Goal: Information Seeking & Learning: Learn about a topic

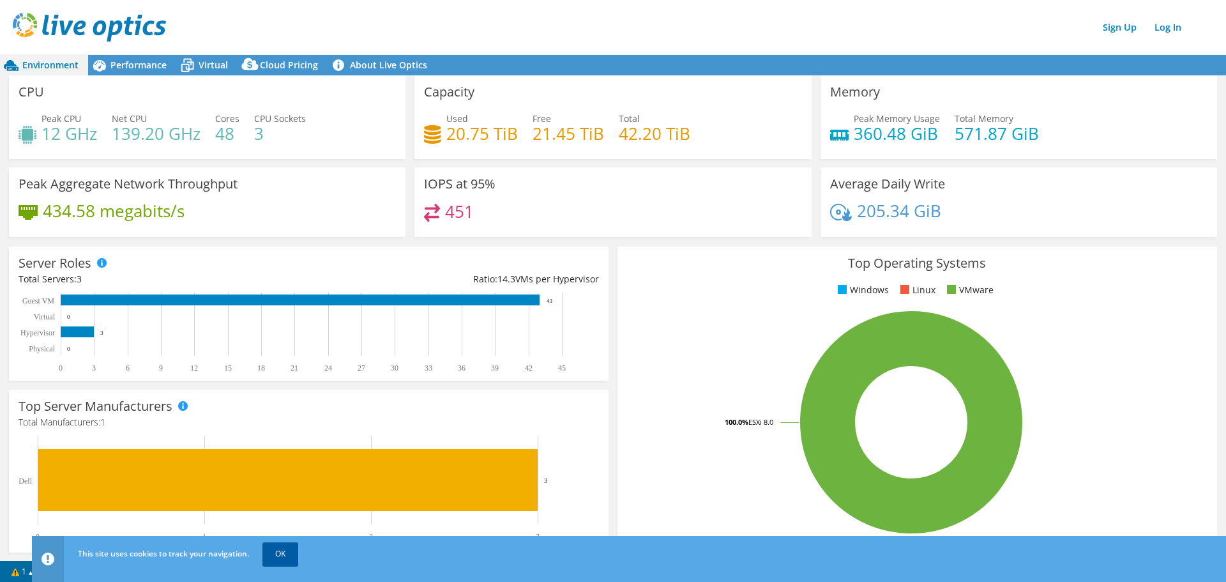
click at [283, 549] on link "OK" at bounding box center [280, 553] width 36 height 23
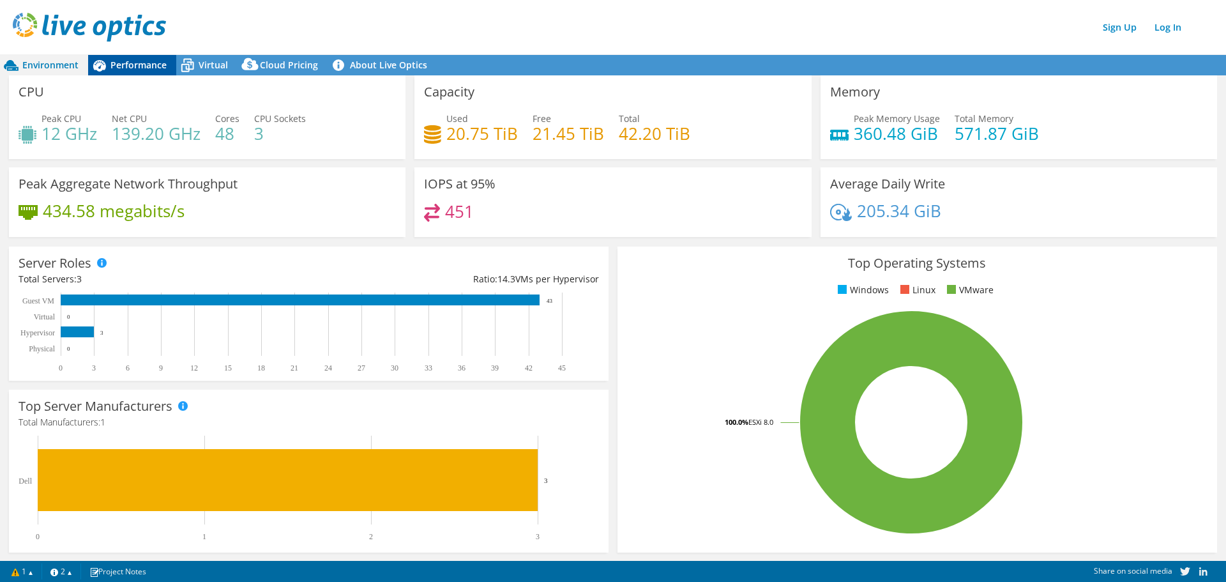
click at [146, 57] on div "Performance" at bounding box center [132, 65] width 88 height 20
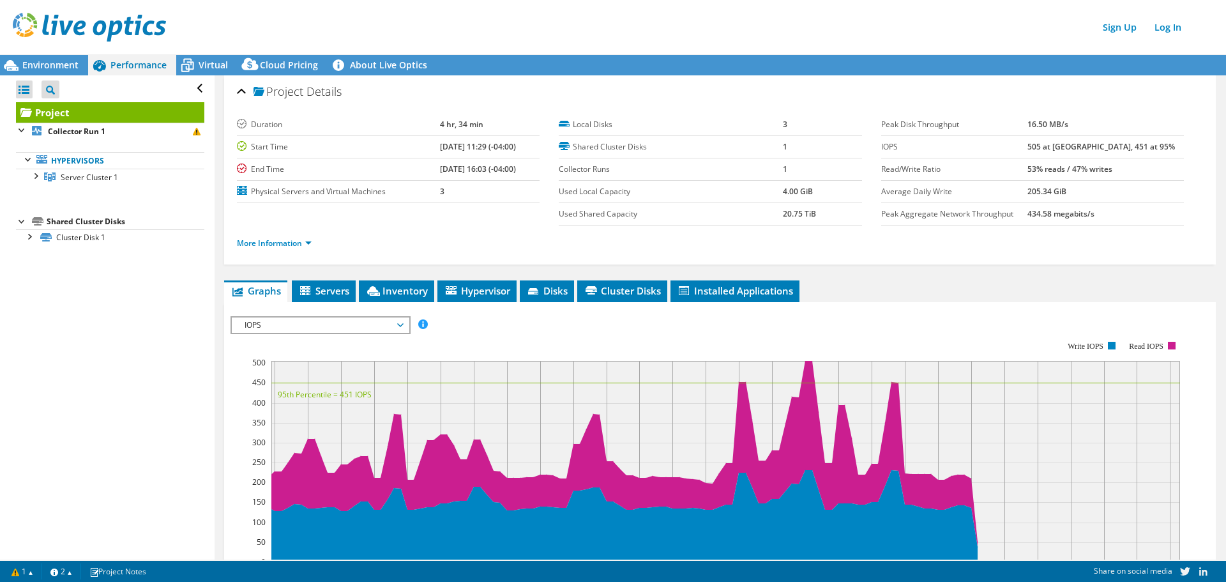
click at [303, 234] on ul "More Information" at bounding box center [720, 241] width 966 height 17
click at [305, 249] on li "More Information" at bounding box center [278, 243] width 82 height 14
click at [305, 245] on link "More Information" at bounding box center [274, 243] width 75 height 11
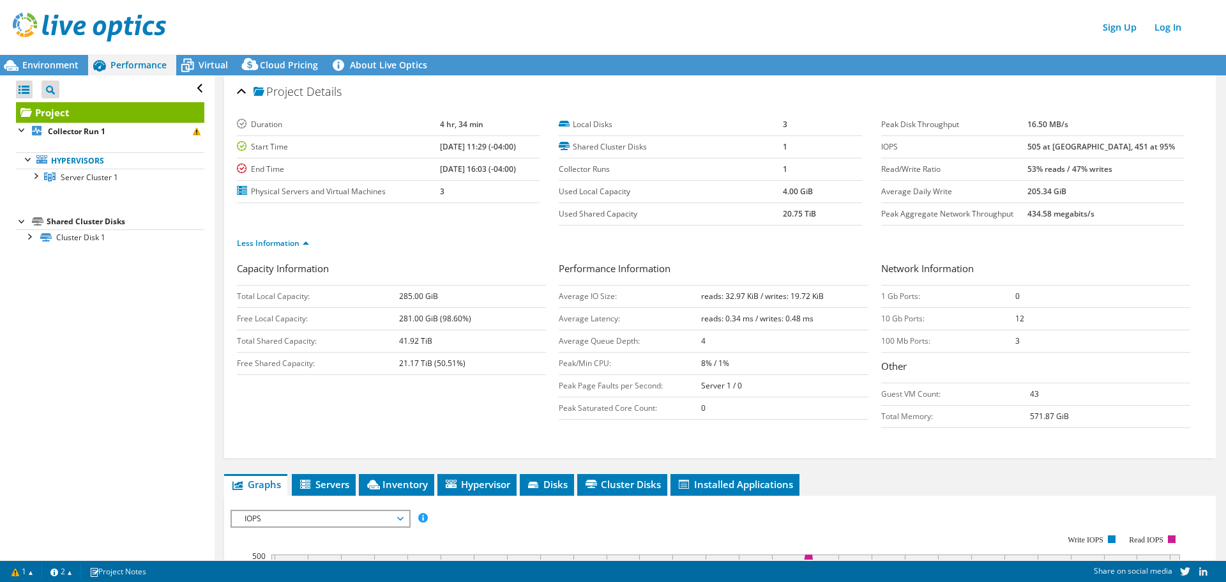
drag, startPoint x: 1216, startPoint y: 163, endPoint x: 1220, endPoint y: 186, distance: 24.0
click at [1220, 186] on article "Project Details Duration 4 hr, 34 min Start Time [DATE] 11:29 (-04:00) End Time…" at bounding box center [720, 317] width 1011 height 484
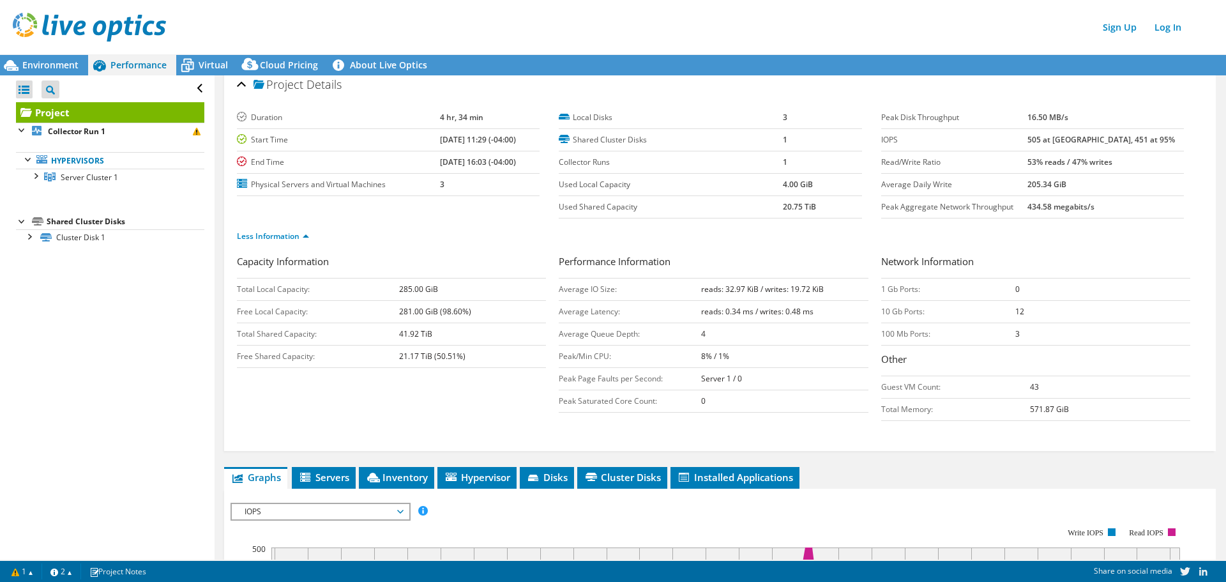
scroll to position [8, 0]
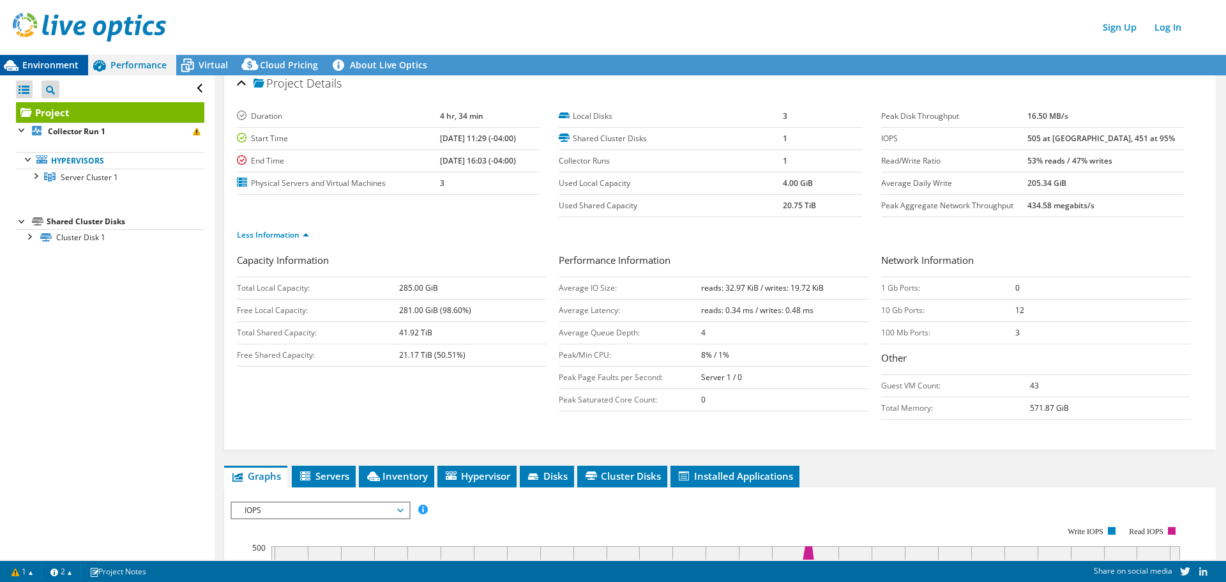
click at [48, 64] on span "Environment" at bounding box center [50, 65] width 56 height 12
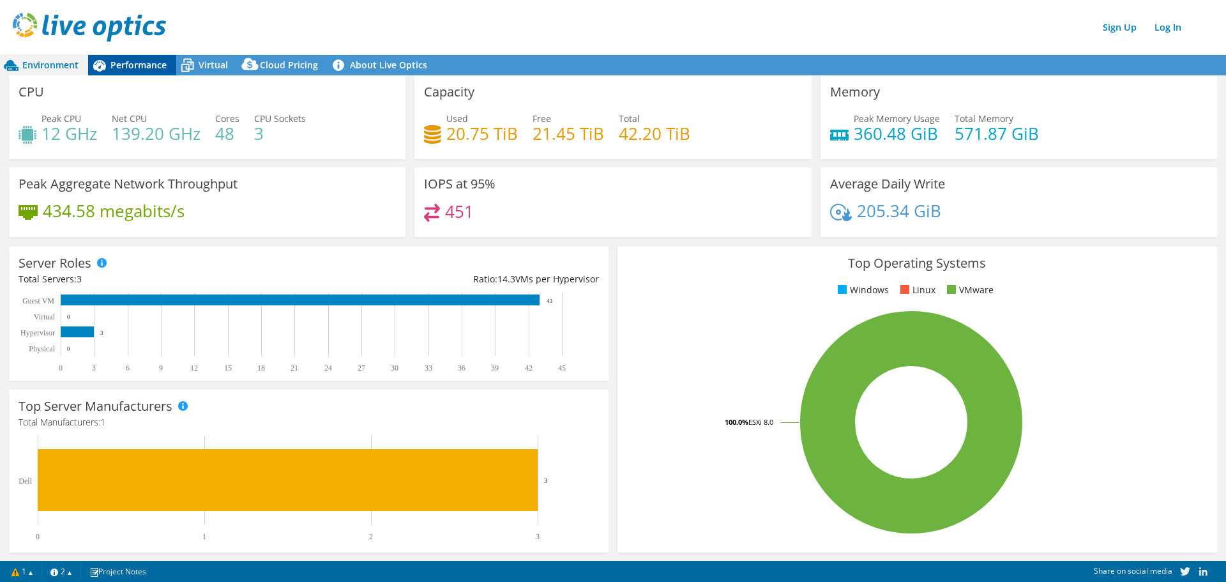
click at [140, 59] on span "Performance" at bounding box center [138, 65] width 56 height 12
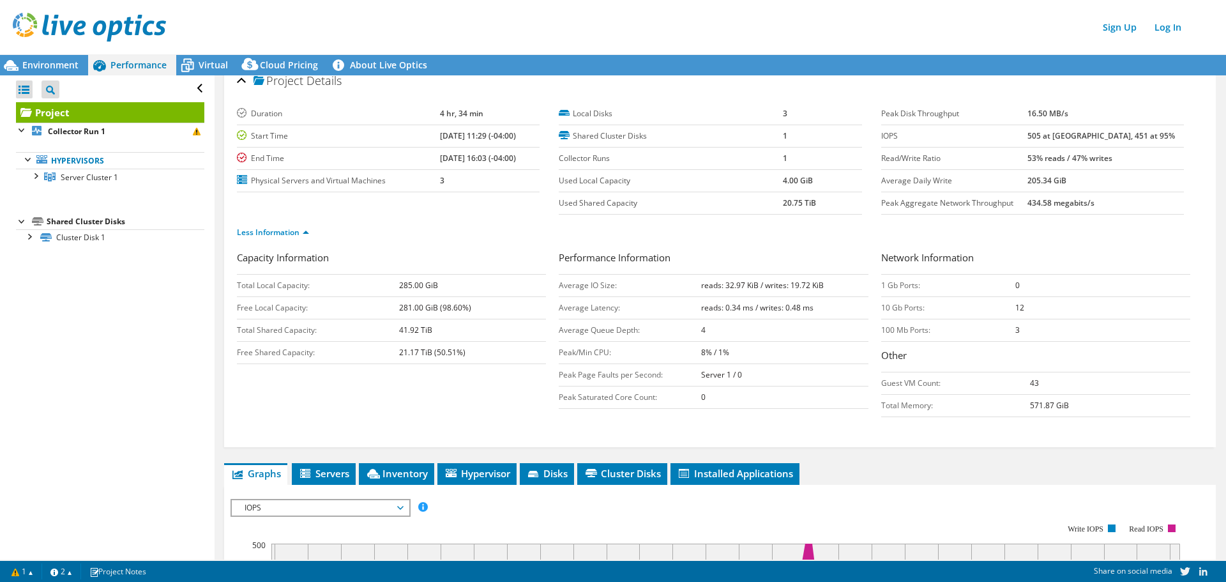
scroll to position [0, 0]
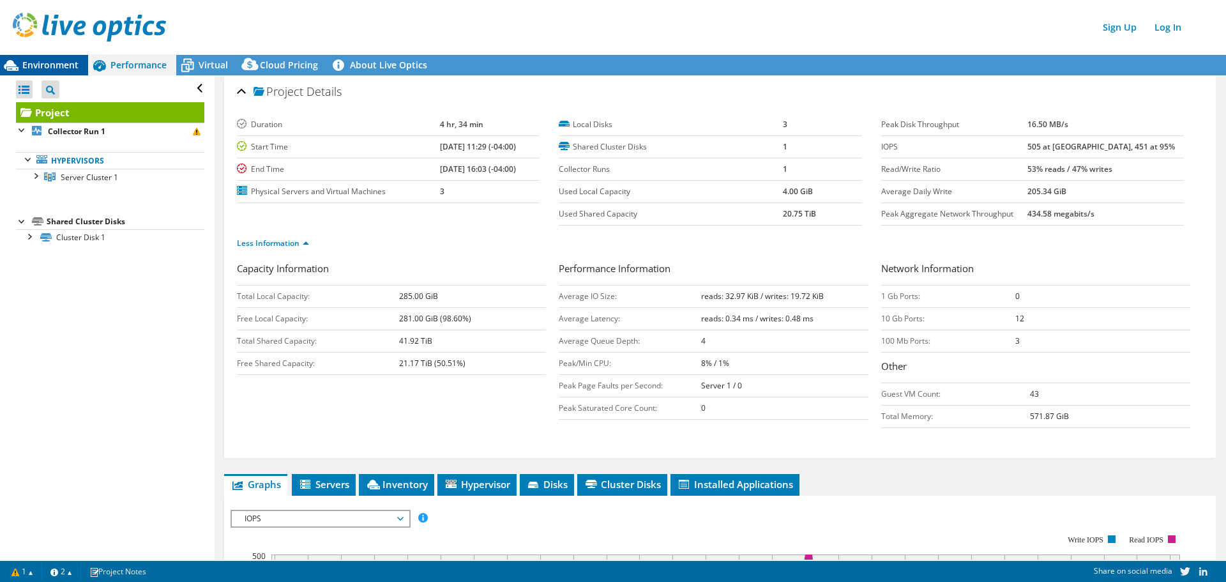
click at [56, 65] on span "Environment" at bounding box center [50, 65] width 56 height 12
